Goal: Transaction & Acquisition: Download file/media

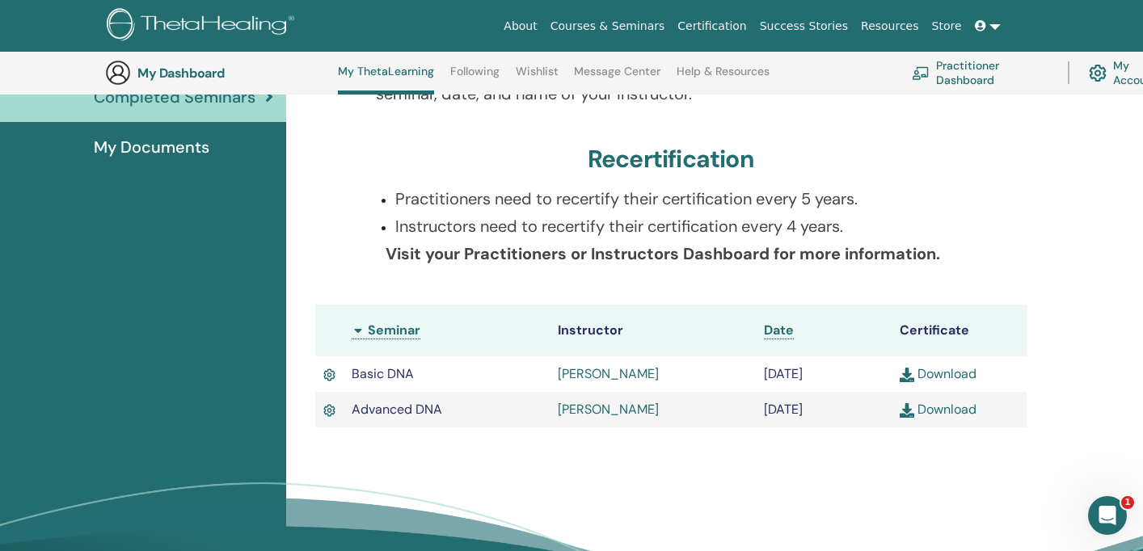
click at [940, 418] on link "Download" at bounding box center [937, 409] width 77 height 17
